Goal: Information Seeking & Learning: Find specific fact

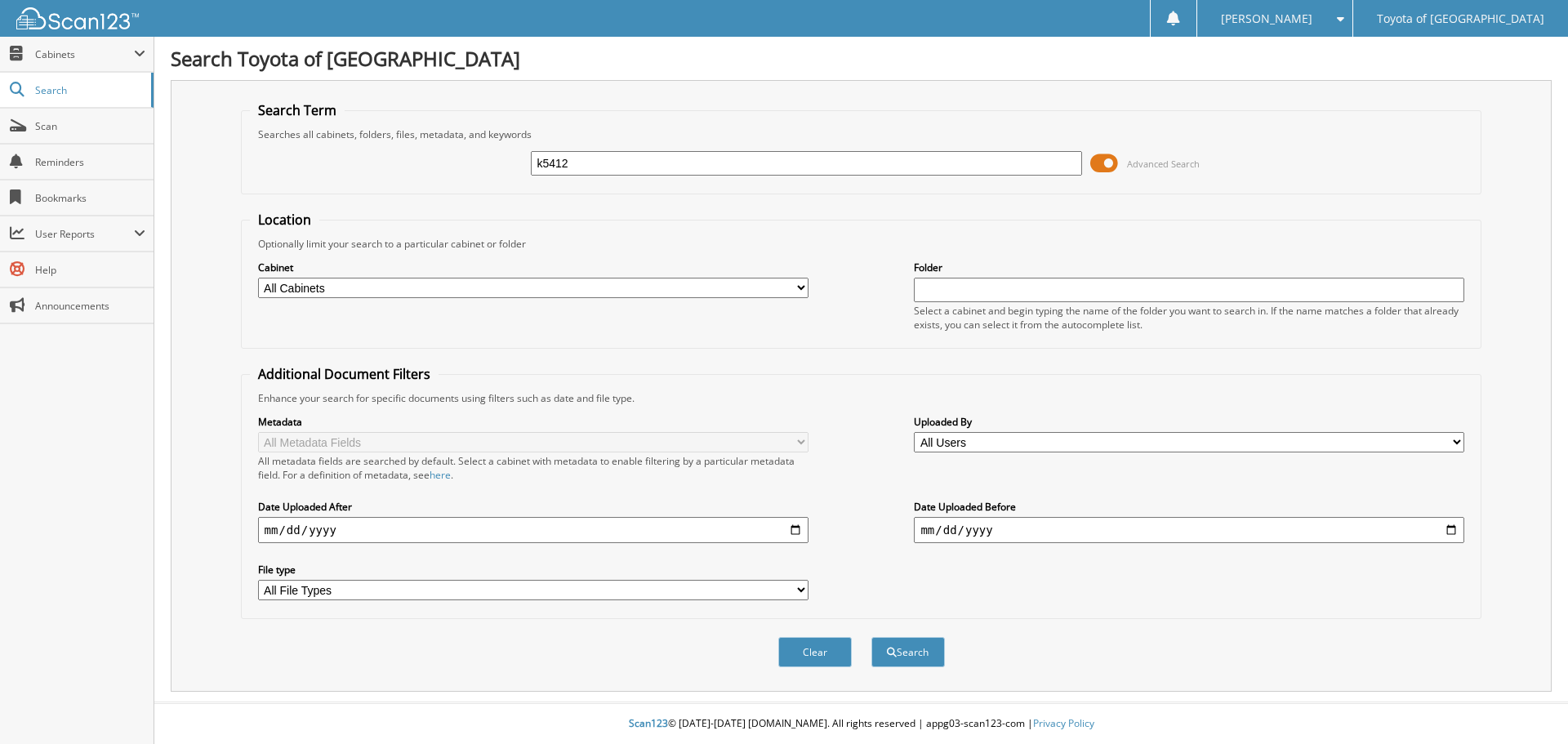
type input "k5412"
click at [871, 637] on button "Search" at bounding box center [907, 652] width 73 height 30
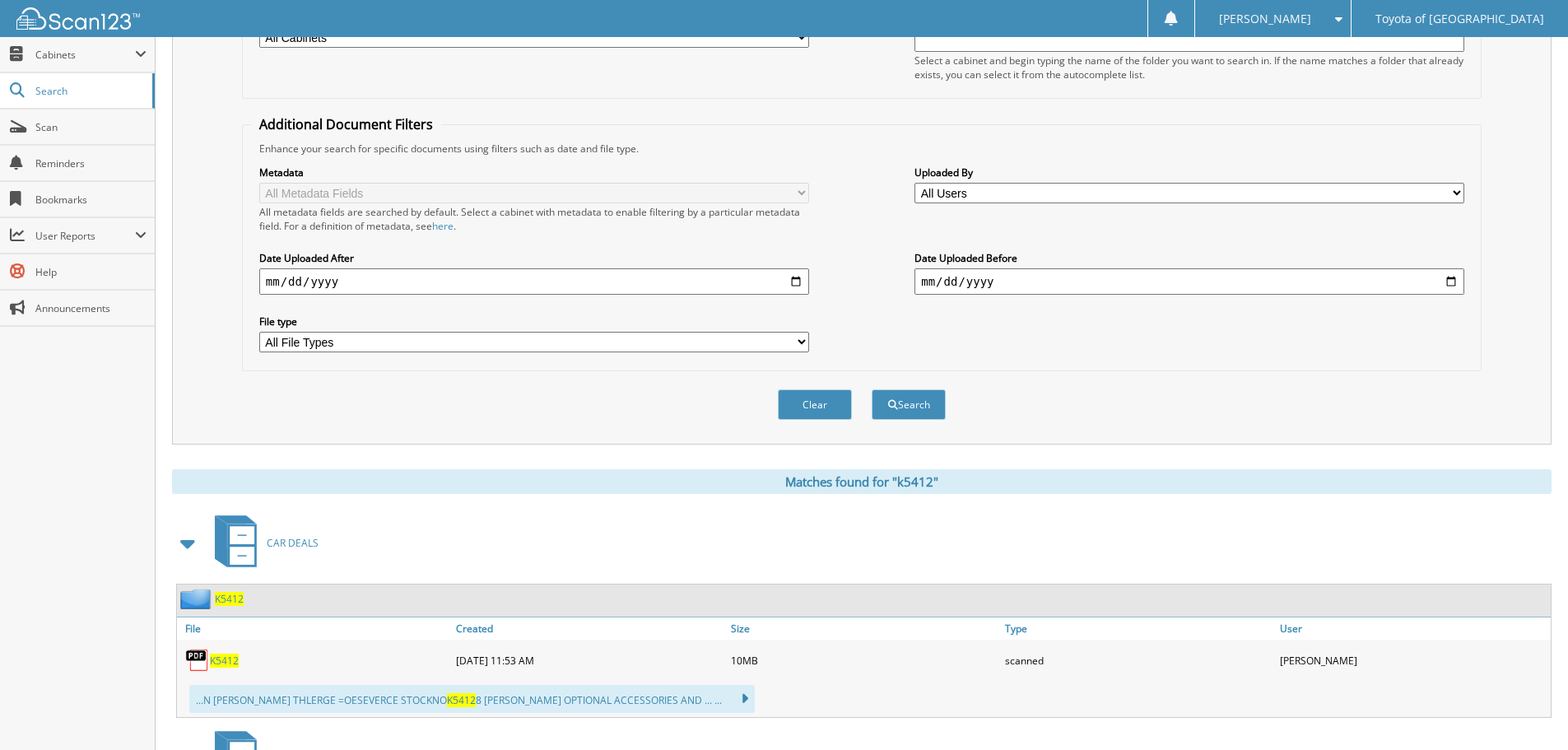
scroll to position [412, 0]
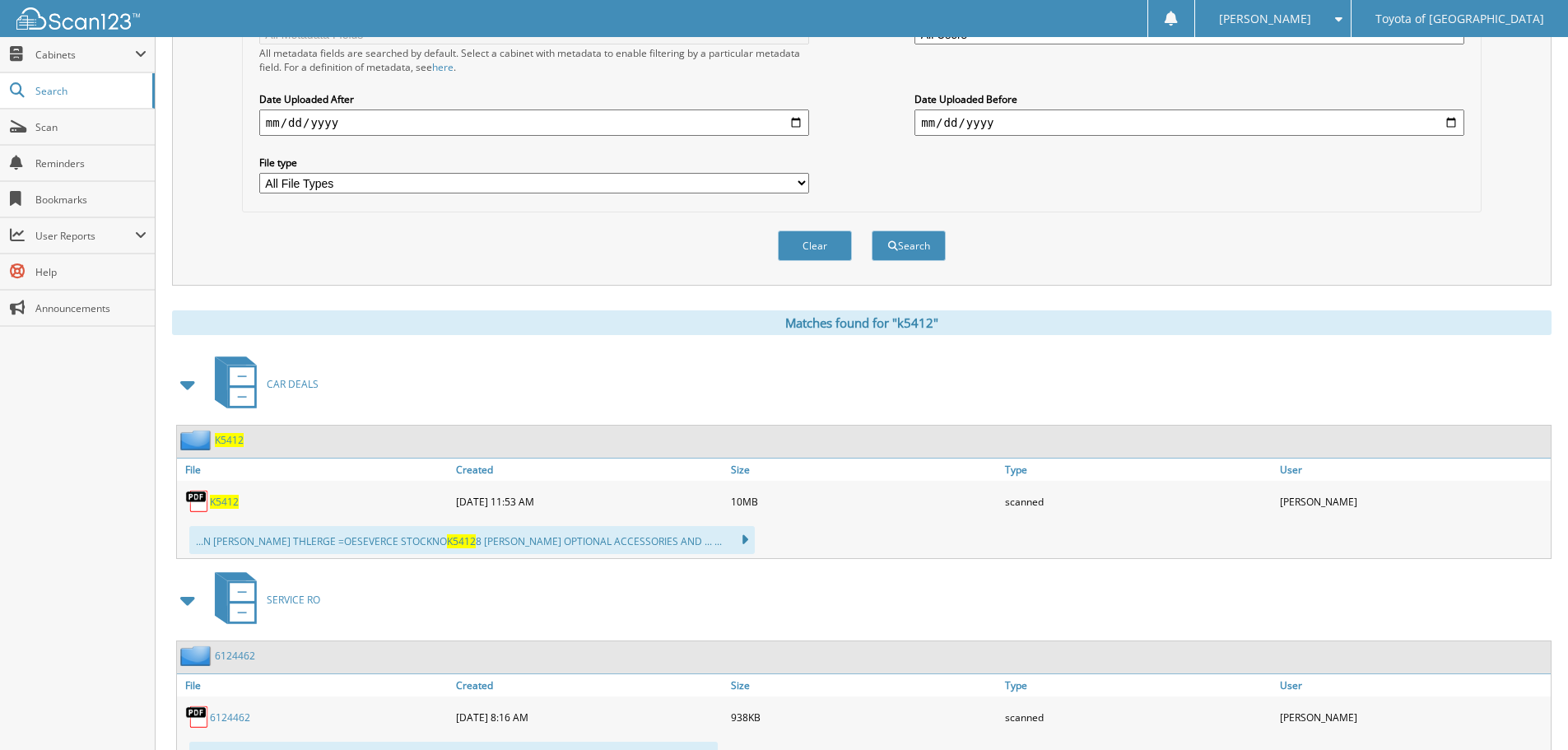
click at [208, 491] on img at bounding box center [197, 501] width 24 height 24
click at [218, 503] on span "K5412" at bounding box center [224, 502] width 29 height 14
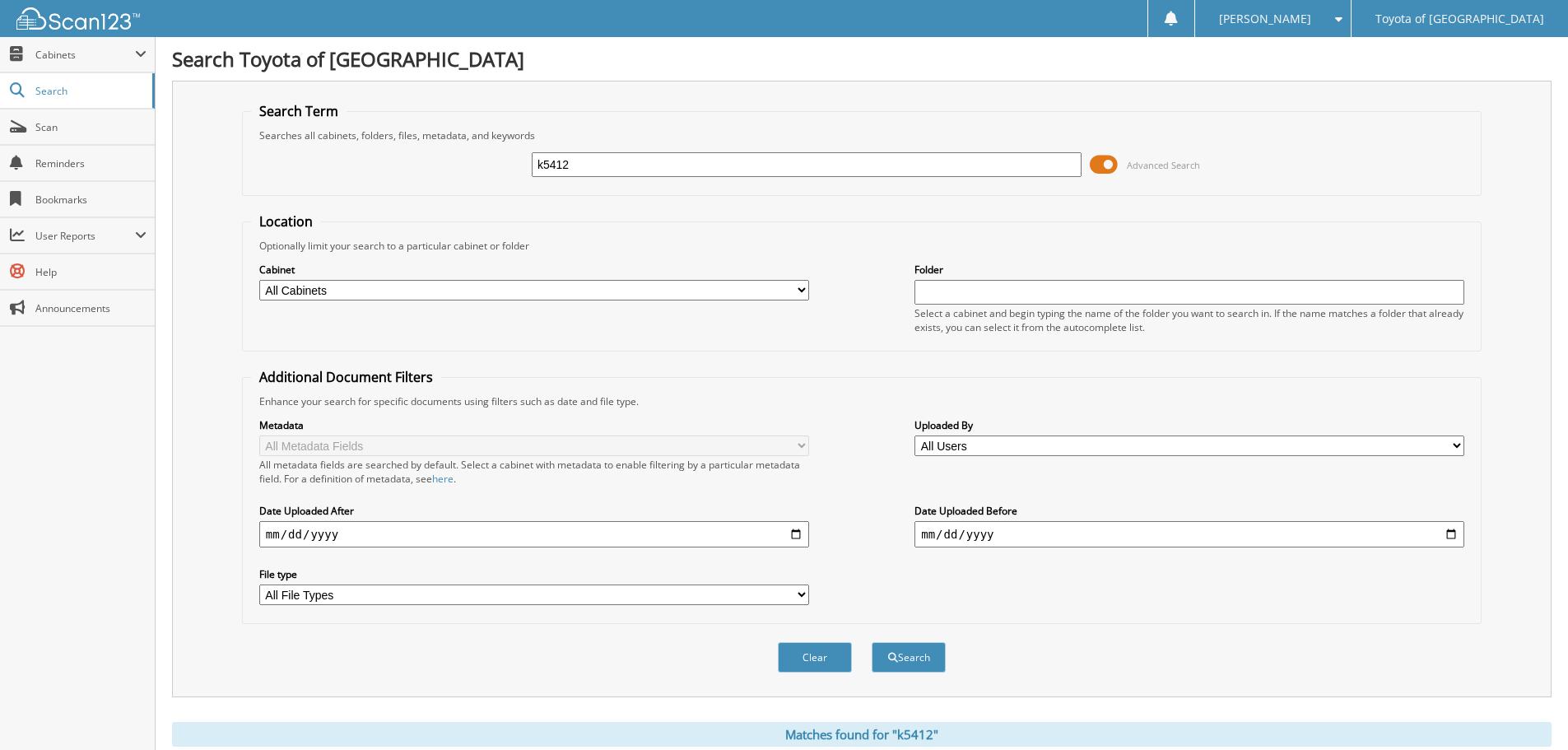
drag, startPoint x: 591, startPoint y: 165, endPoint x: 526, endPoint y: 162, distance: 65.1
click at [526, 162] on div "k5412 Advanced Search" at bounding box center [862, 164] width 1221 height 44
paste input "DK5256"
type input "DK5256"
click at [911, 659] on button "Search" at bounding box center [909, 657] width 74 height 30
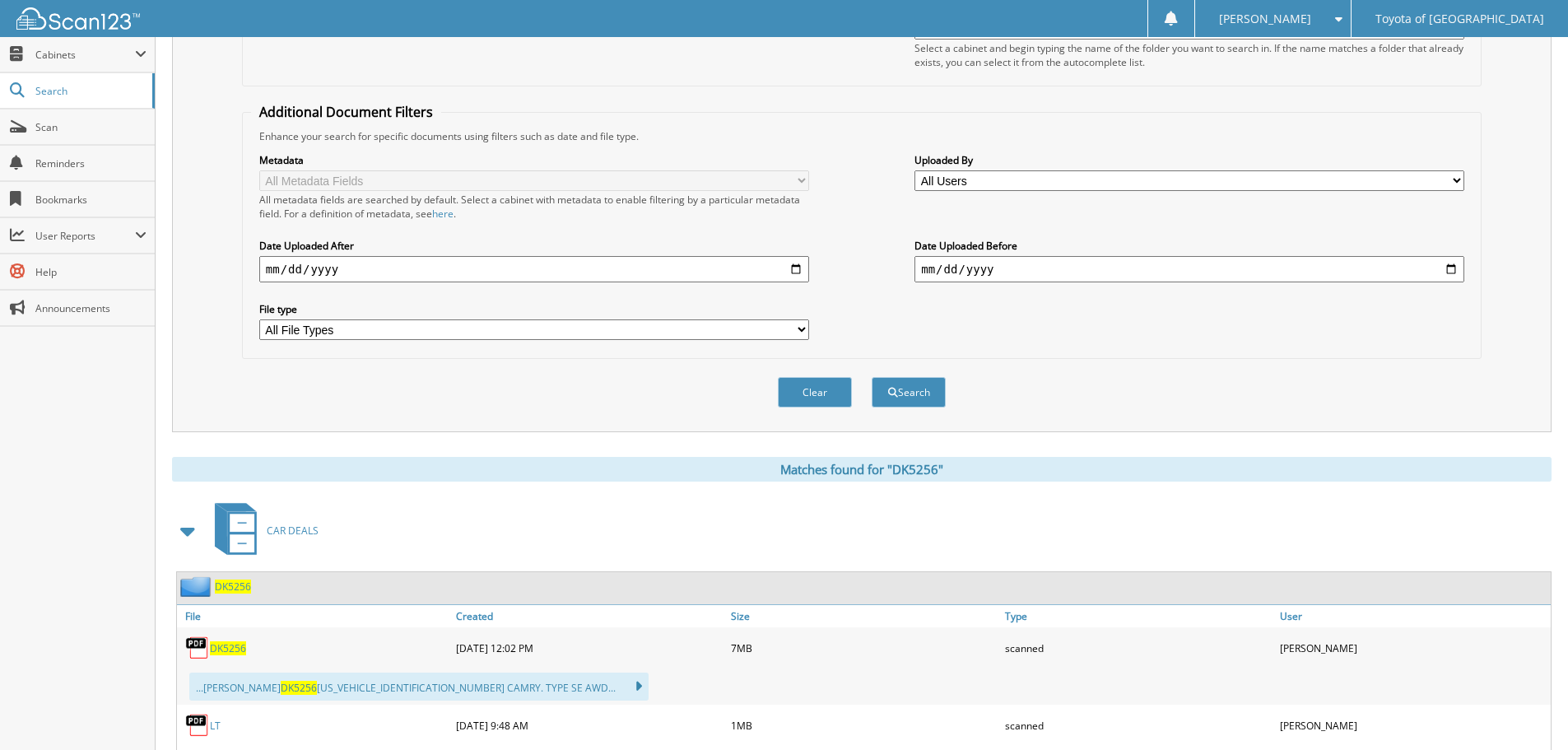
scroll to position [412, 0]
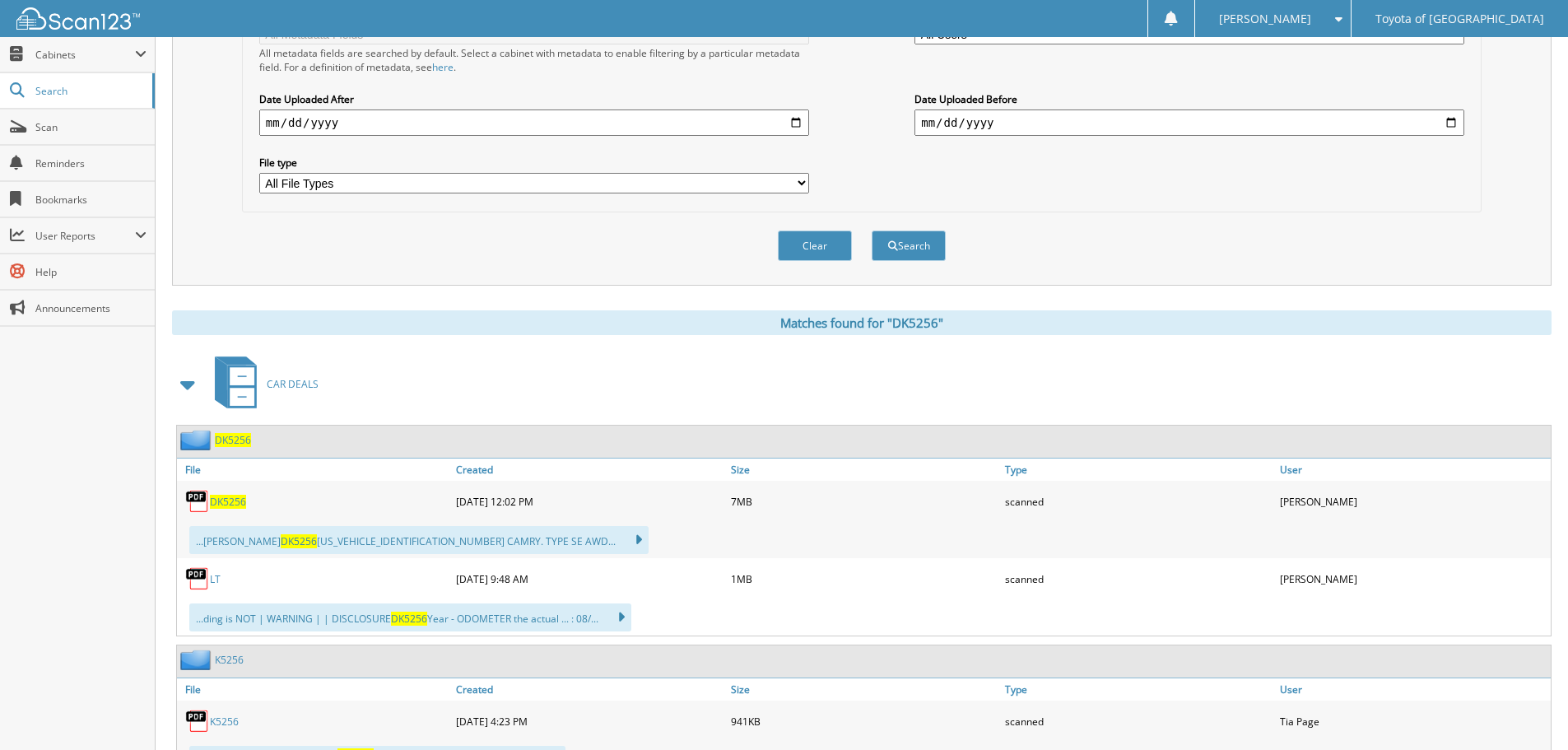
click at [226, 500] on span "DK5256" at bounding box center [228, 502] width 36 height 14
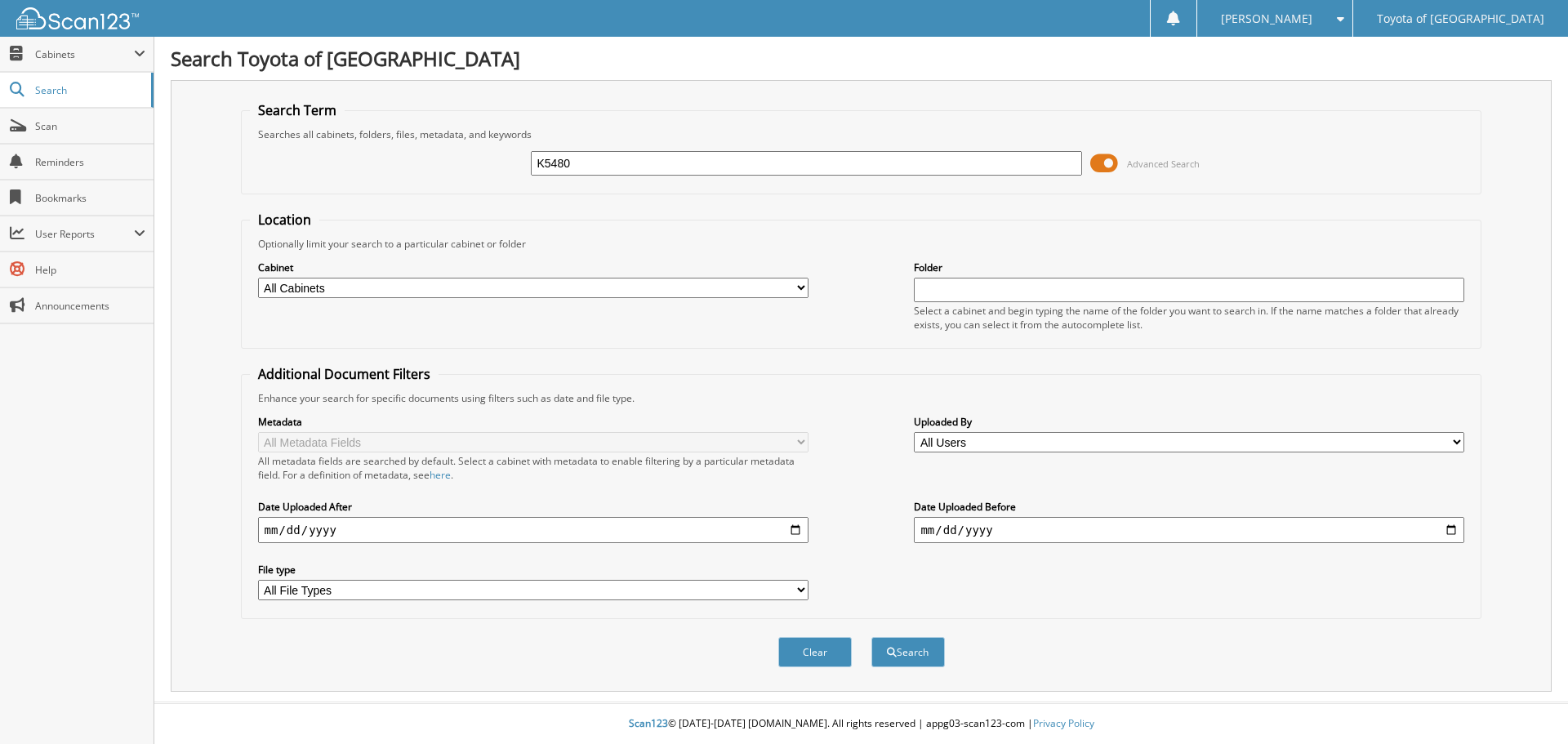
type input "K5480"
click at [871, 637] on button "Search" at bounding box center [907, 652] width 73 height 30
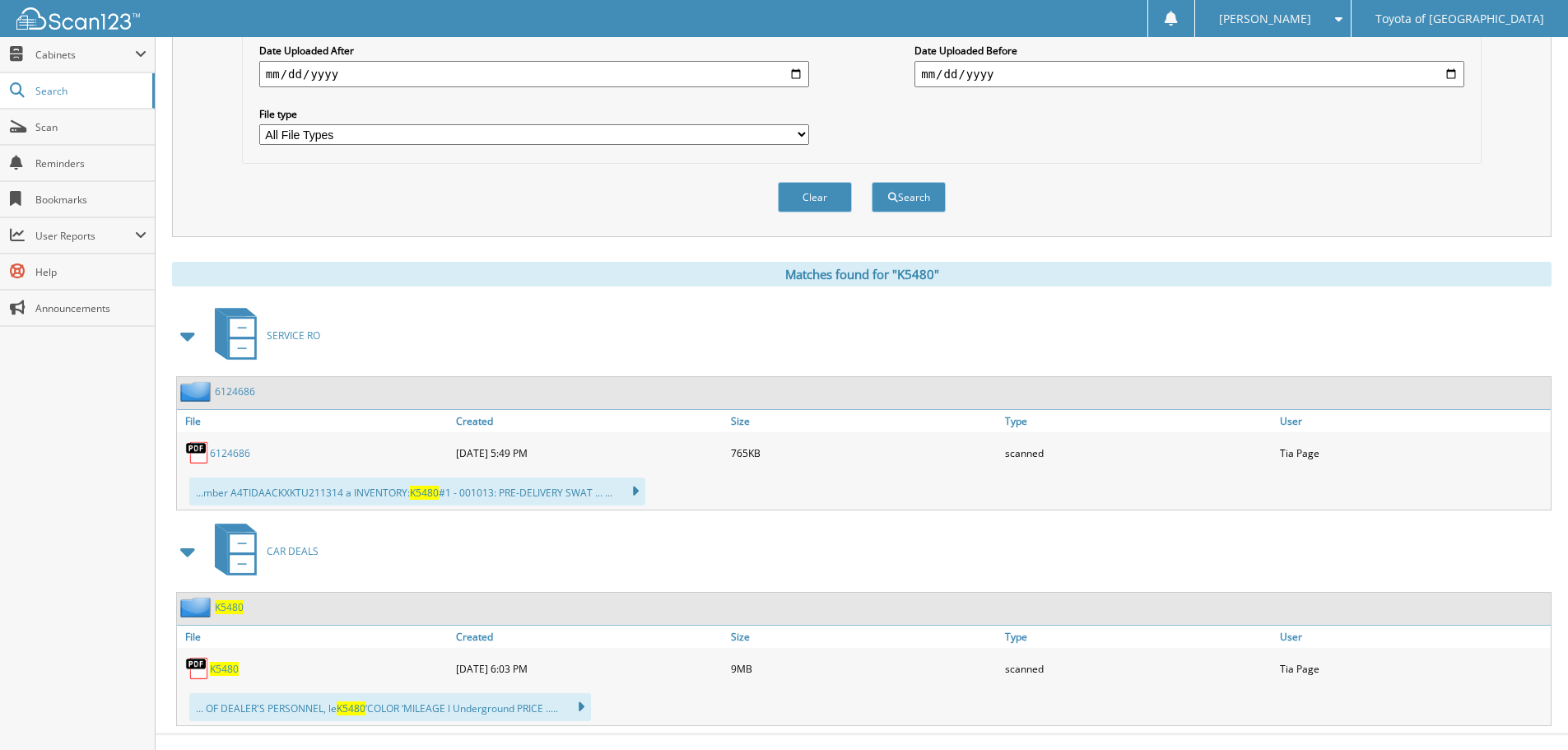
scroll to position [487, 0]
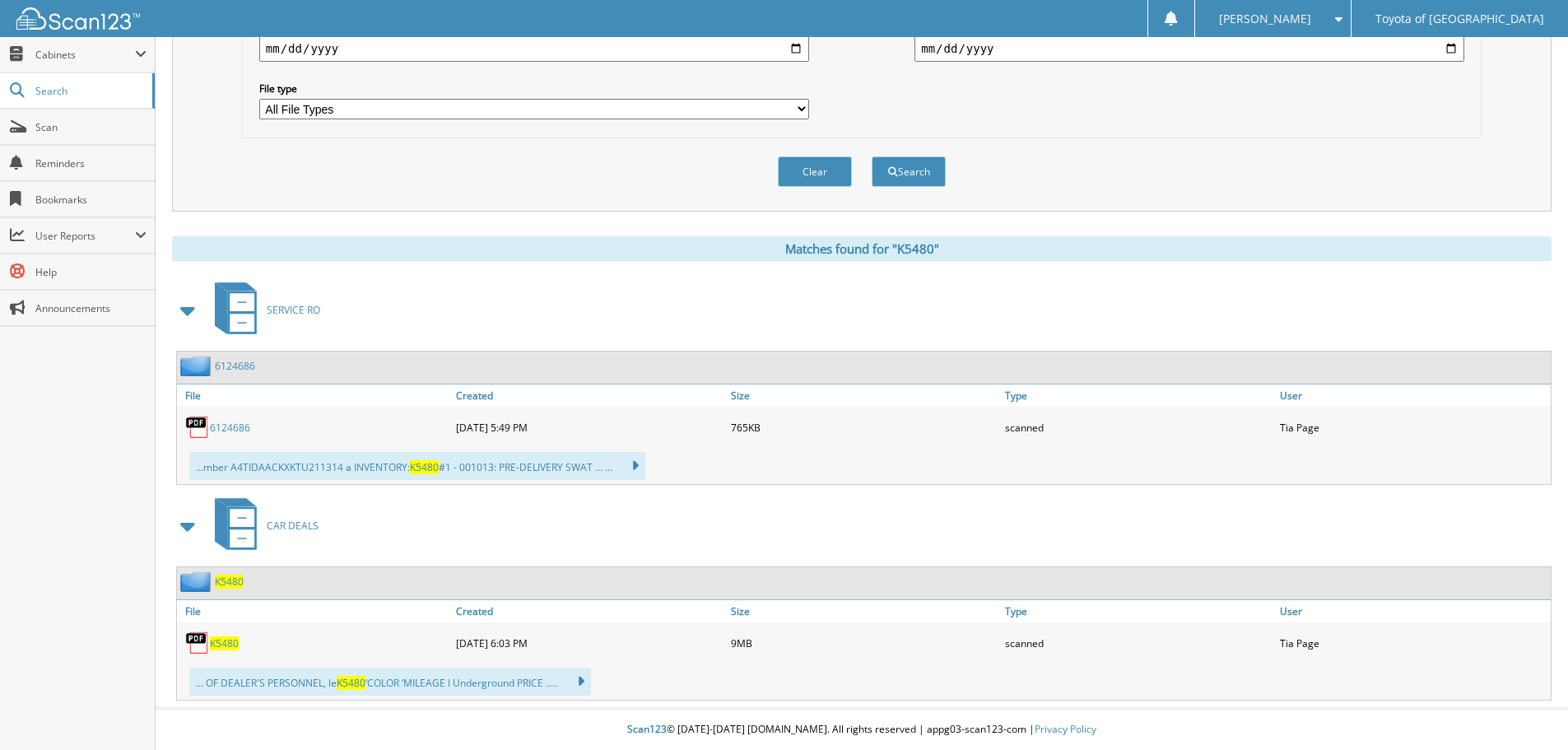
click at [216, 422] on link "6124686" at bounding box center [230, 428] width 40 height 14
click at [223, 640] on span "K5480" at bounding box center [224, 644] width 29 height 14
